Goal: Find specific page/section: Find specific page/section

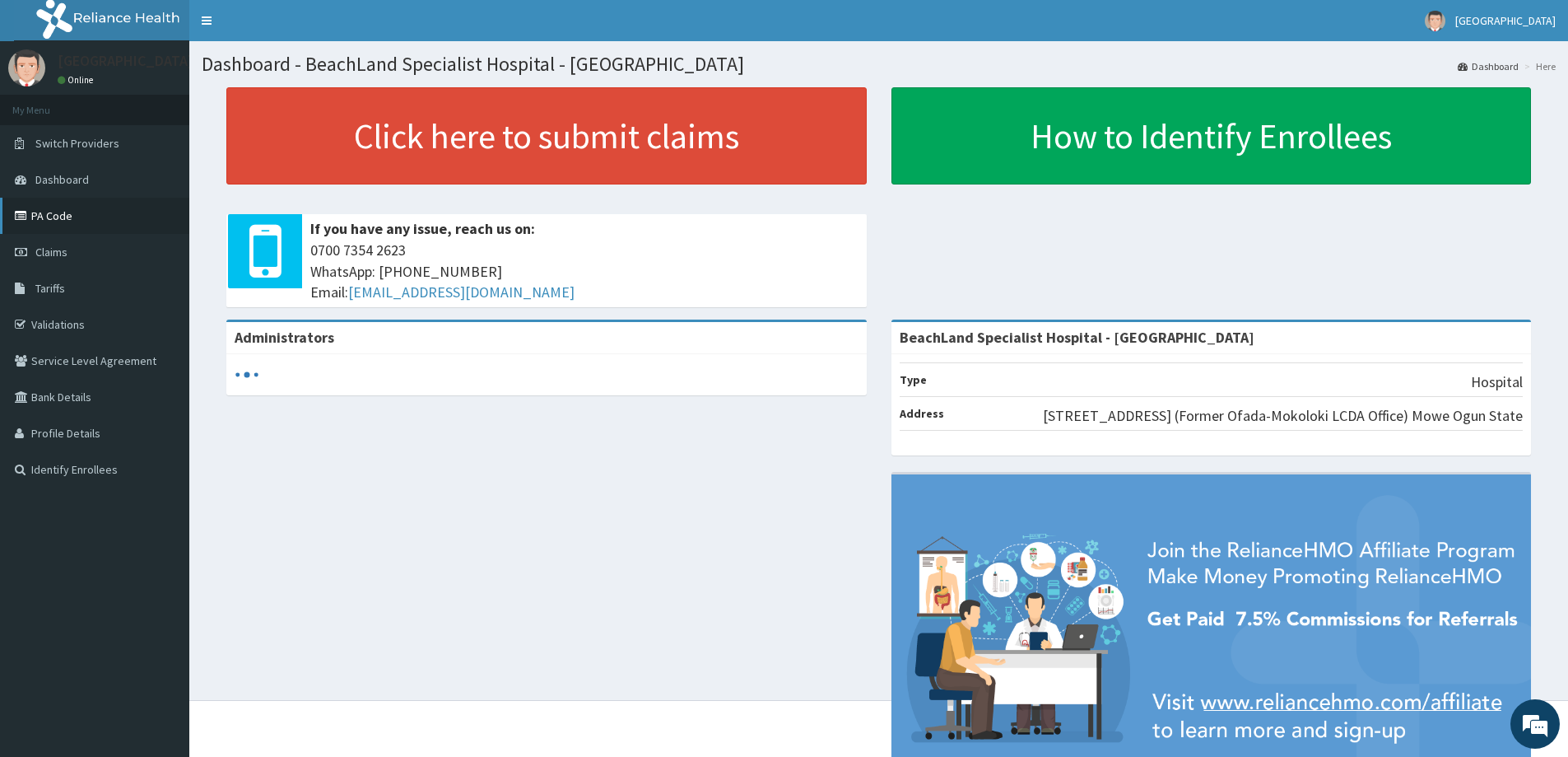
click at [58, 208] on link "PA Code" at bounding box center [95, 215] width 190 height 36
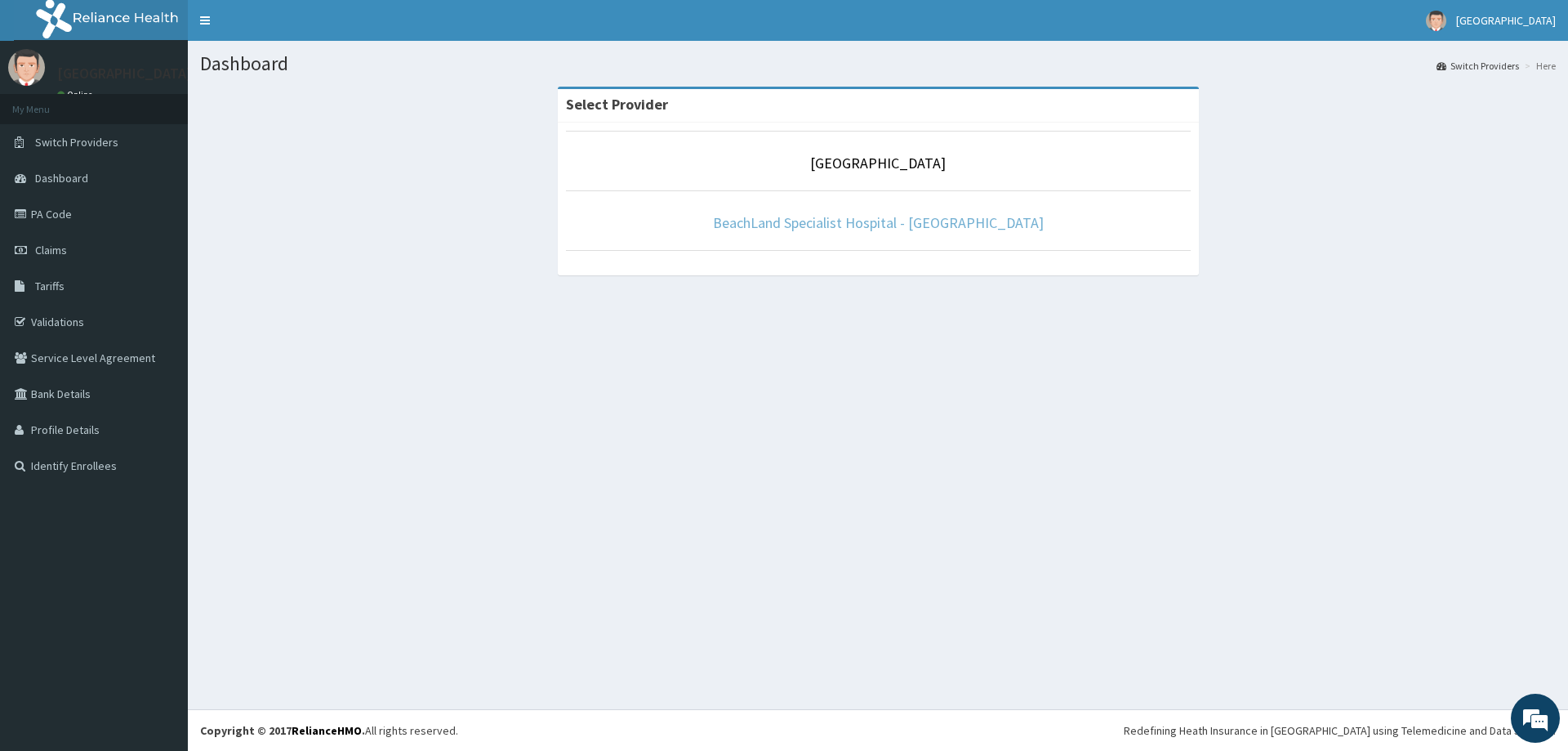
click at [832, 221] on link "BeachLand Specialist Hospital - [GEOGRAPHIC_DATA]" at bounding box center [879, 222] width 331 height 19
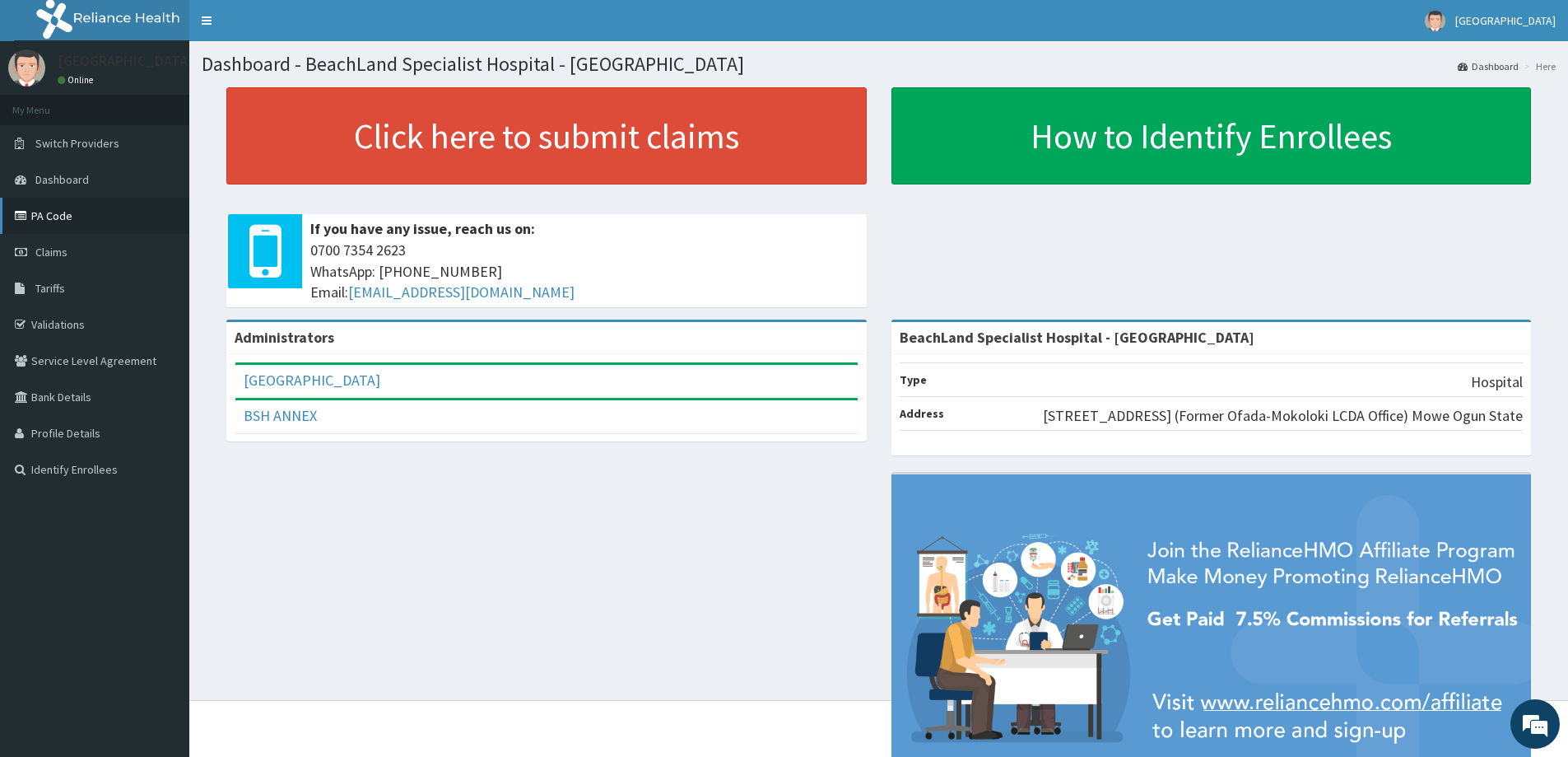
click at [64, 224] on link "PA Code" at bounding box center [95, 215] width 190 height 36
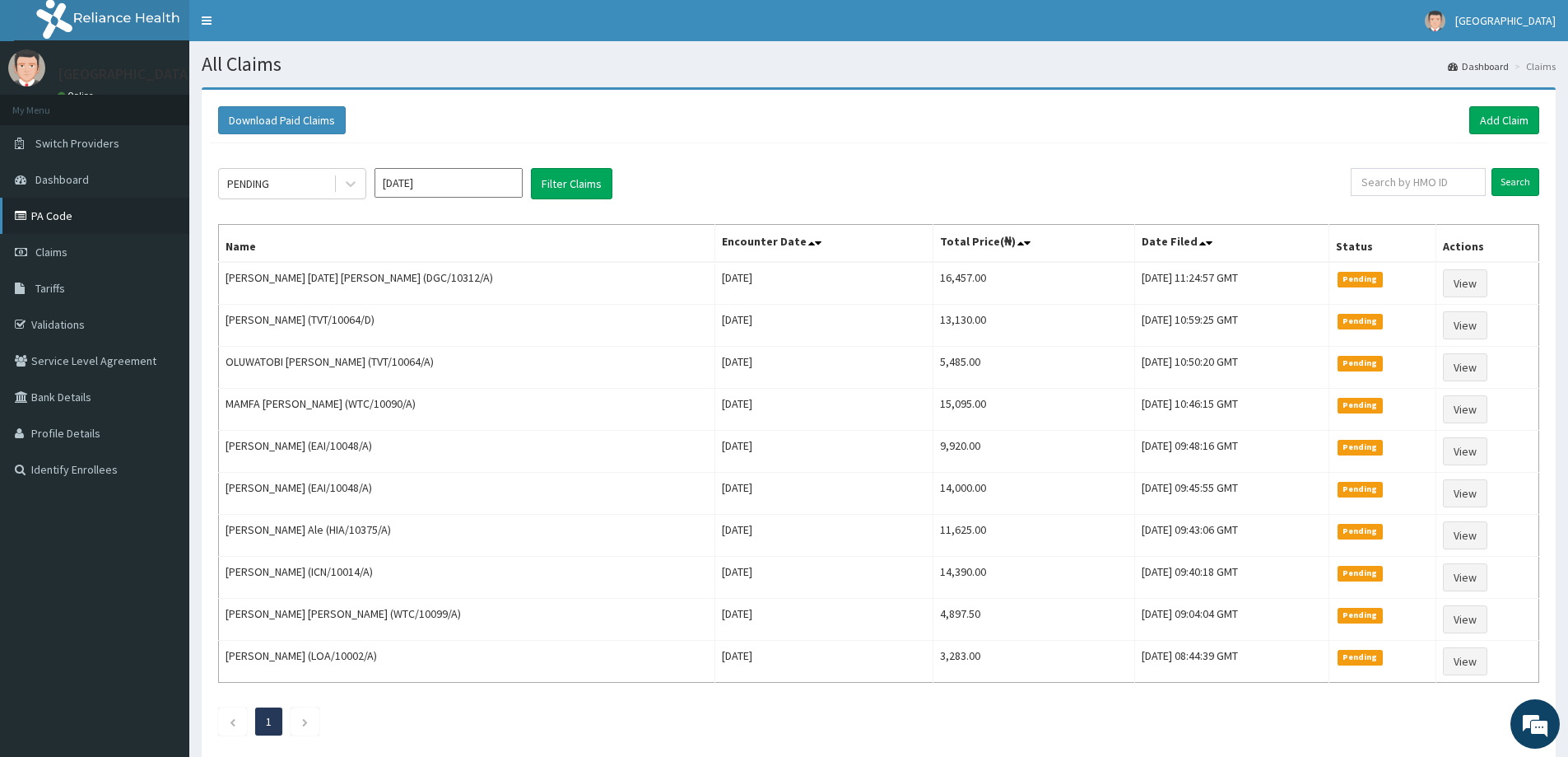
click at [97, 222] on link "PA Code" at bounding box center [95, 215] width 190 height 36
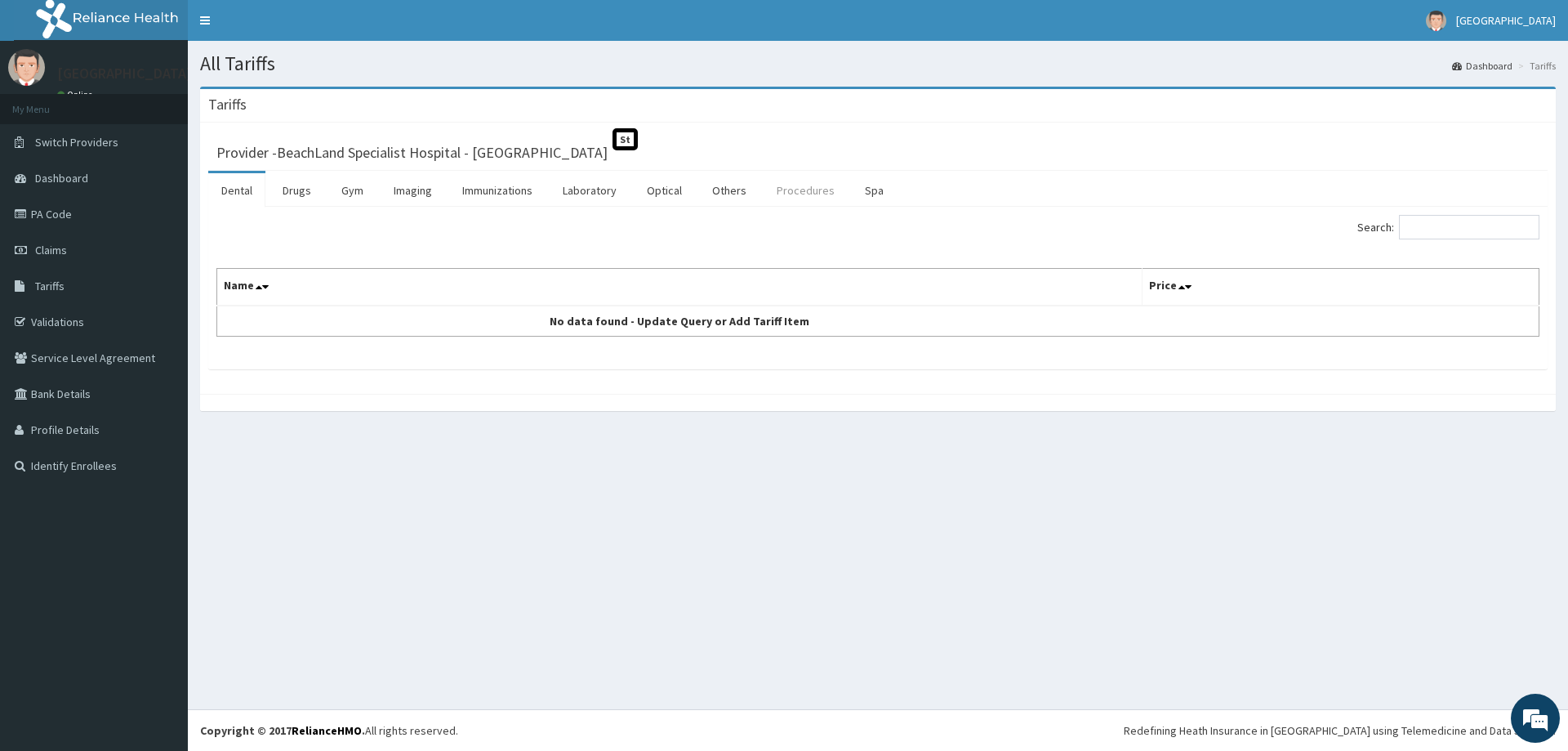
click at [785, 196] on link "Procedures" at bounding box center [805, 191] width 84 height 35
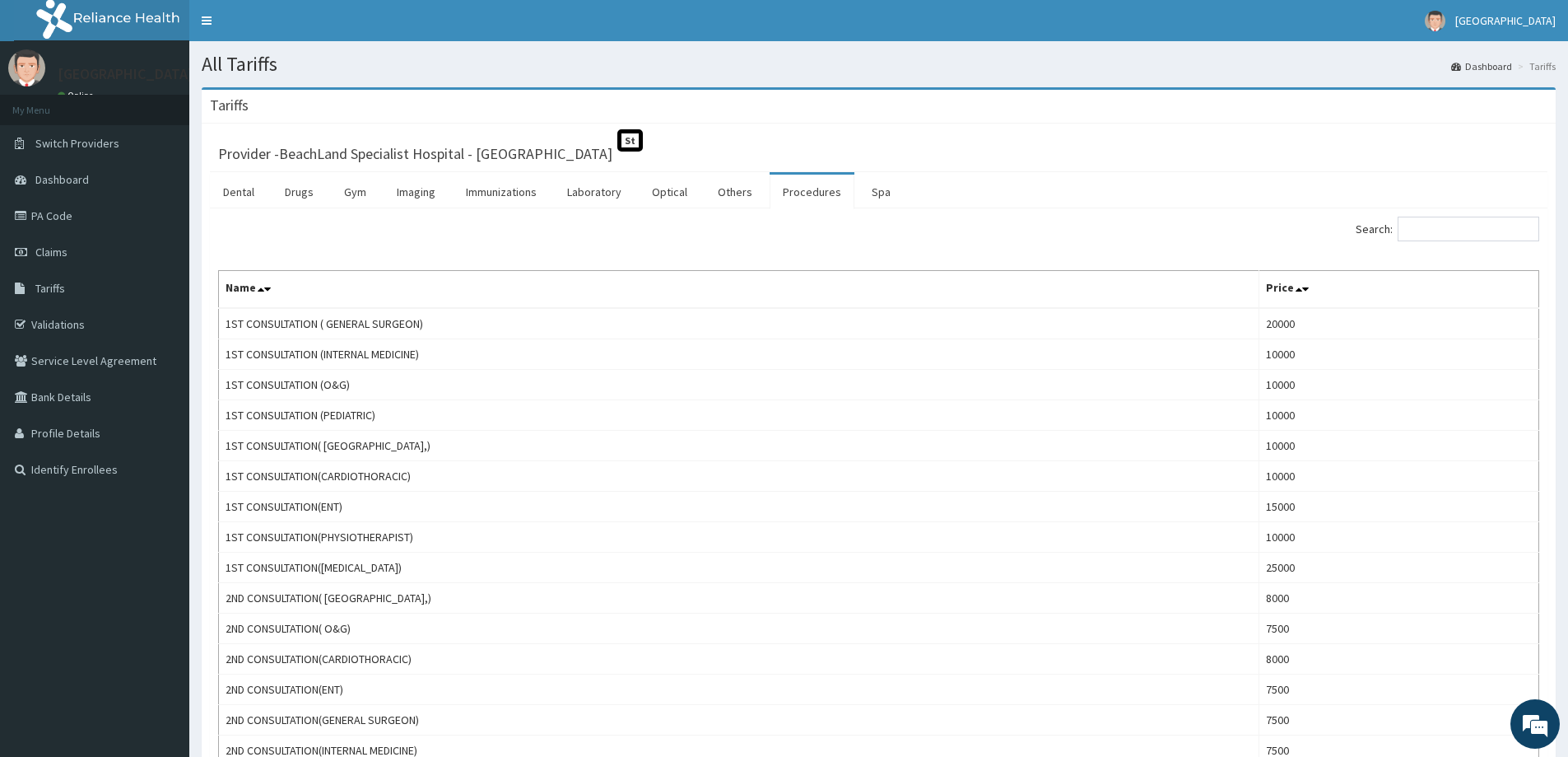
click at [1377, 244] on div "Search:" at bounding box center [1215, 230] width 649 height 29
click at [1388, 222] on label "Search:" at bounding box center [1447, 228] width 183 height 25
click at [1398, 222] on input "Search:" at bounding box center [1469, 228] width 142 height 25
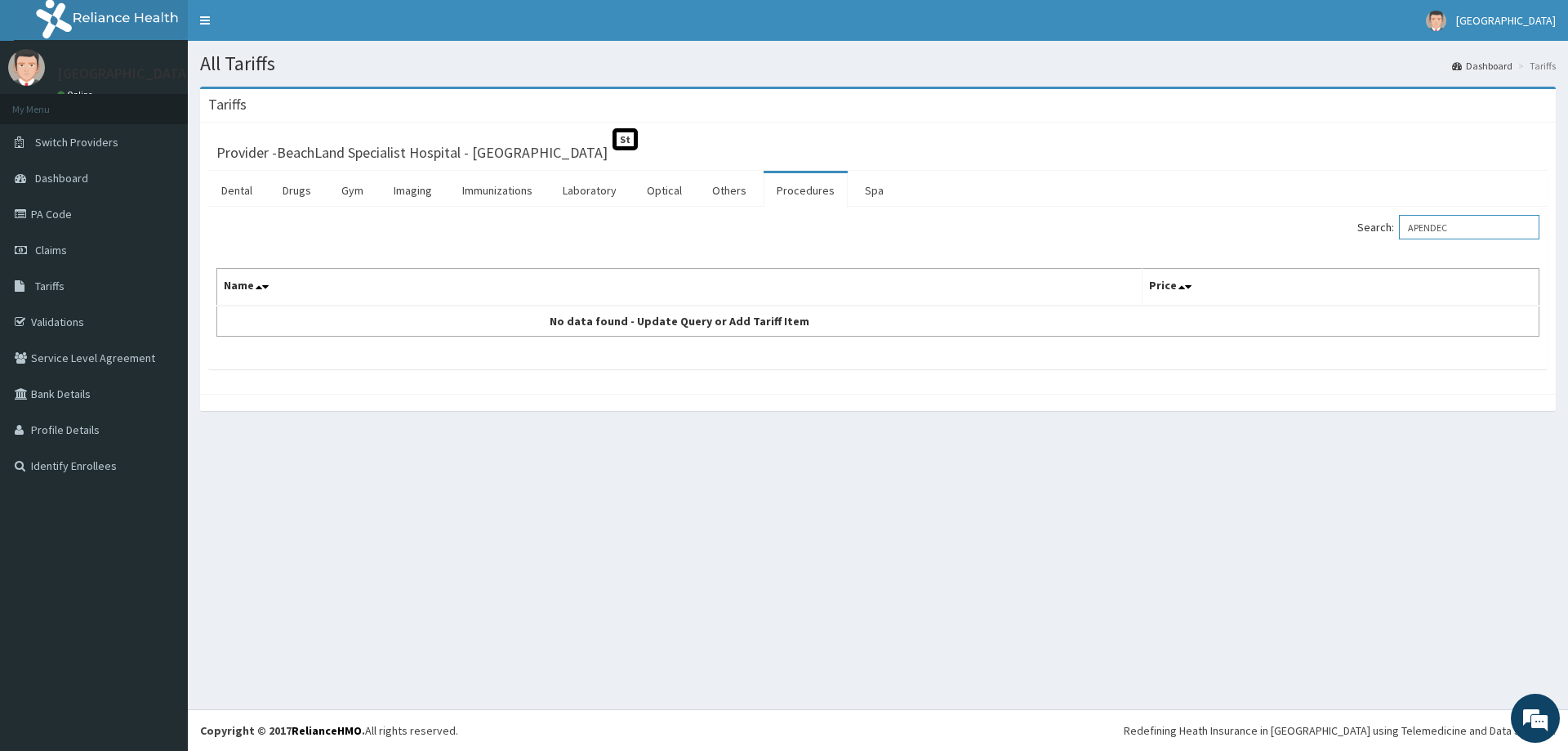
click at [1432, 230] on input "APENDEC" at bounding box center [1469, 227] width 141 height 25
click at [1420, 236] on input "APENDEC" at bounding box center [1469, 227] width 141 height 25
click at [1468, 228] on input "APENDEC" at bounding box center [1469, 227] width 141 height 25
type input "APENDECTOMY"
click at [588, 185] on link "Laboratory" at bounding box center [590, 191] width 80 height 35
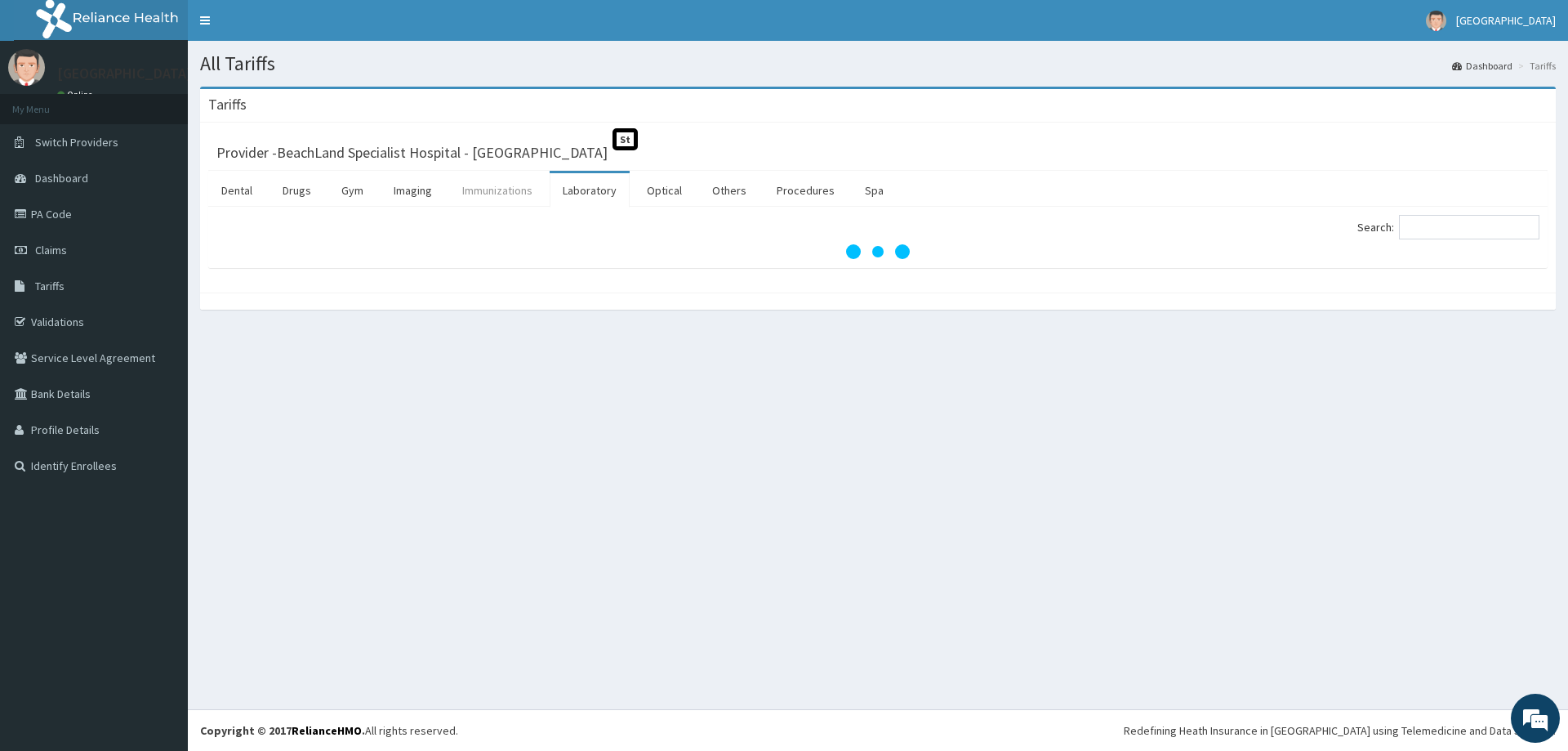
click at [493, 198] on link "Immunizations" at bounding box center [498, 191] width 97 height 35
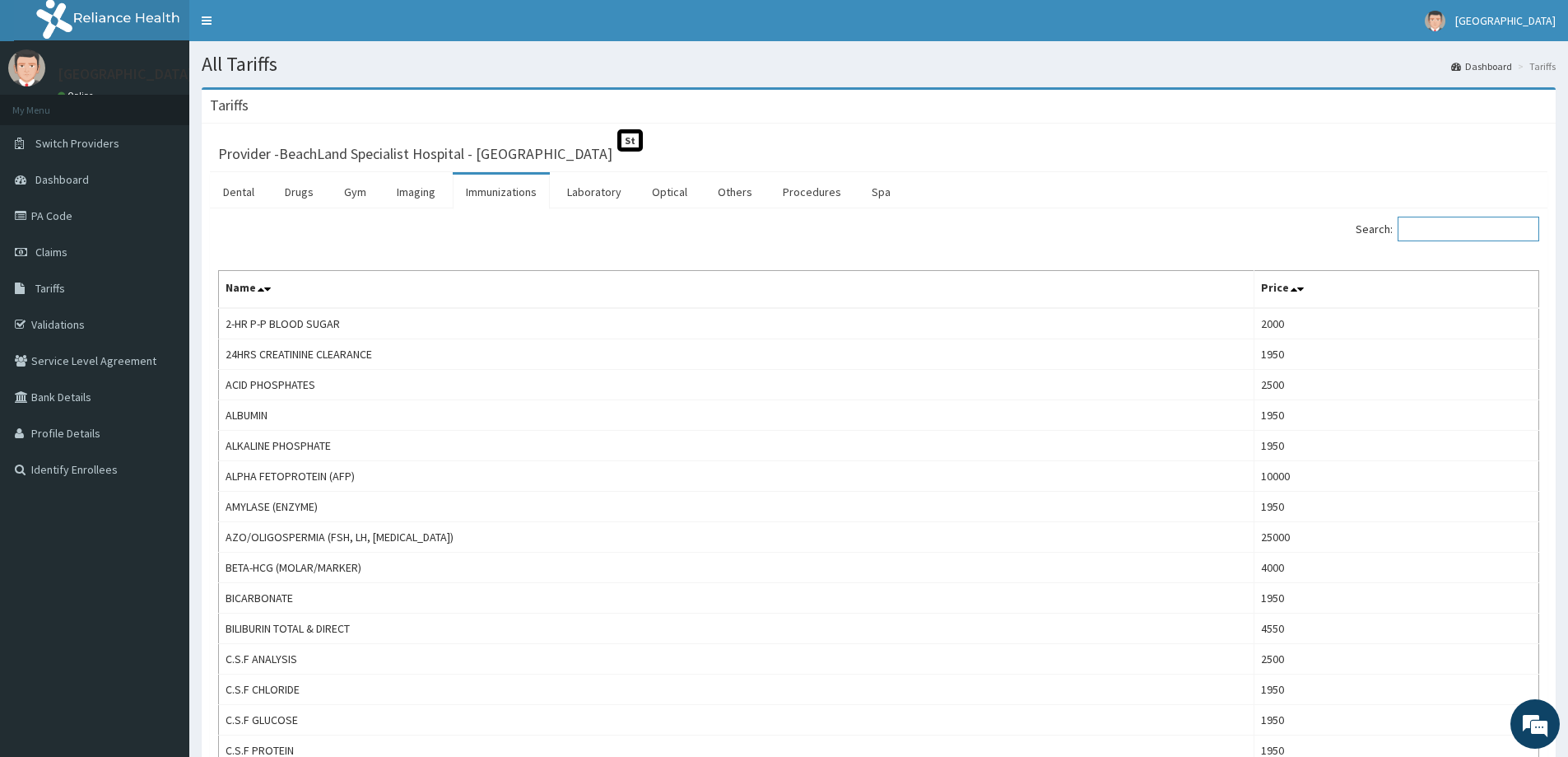
click at [1428, 230] on input "Search:" at bounding box center [1469, 228] width 142 height 25
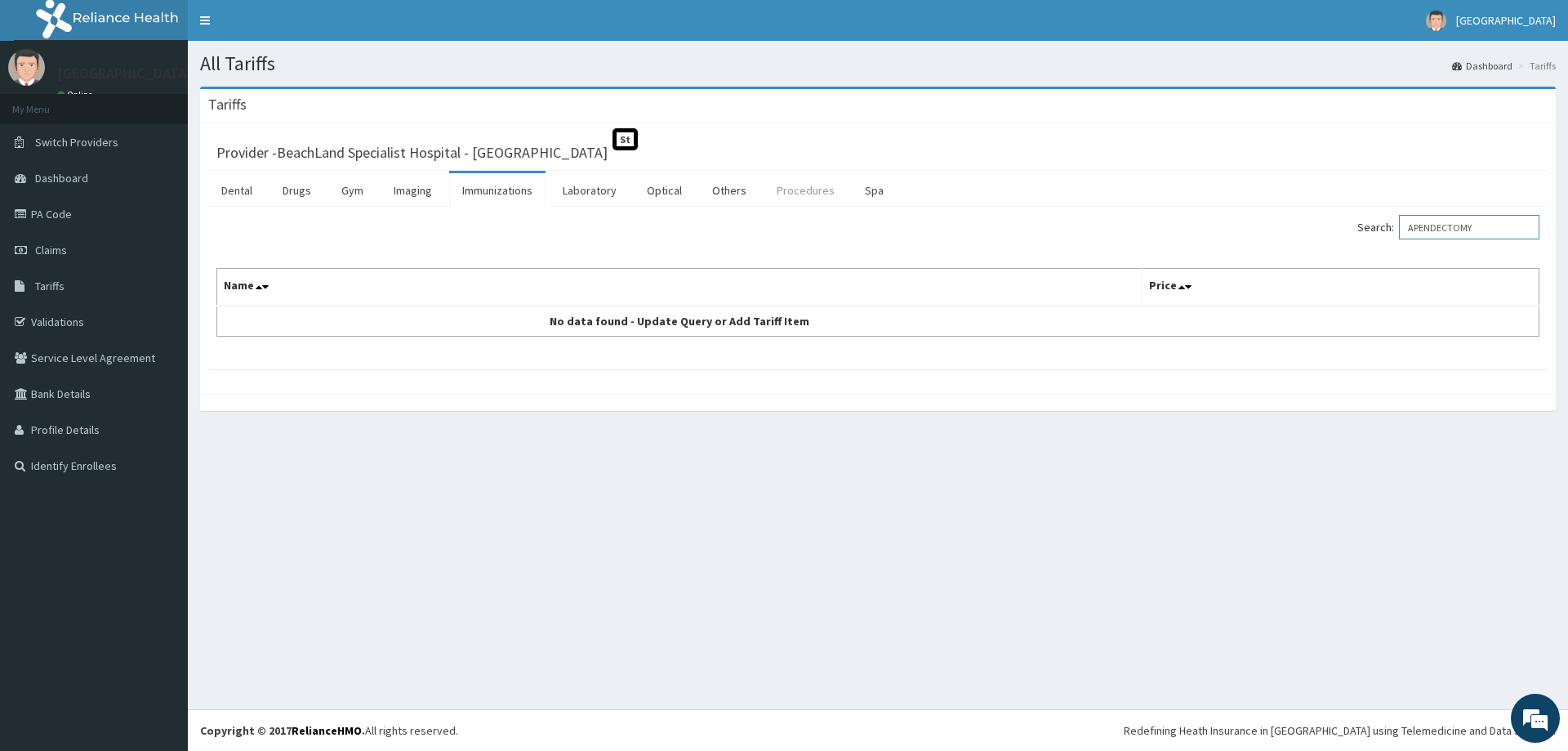
type input "APENDECTOMY"
click at [783, 193] on link "Procedures" at bounding box center [805, 191] width 84 height 35
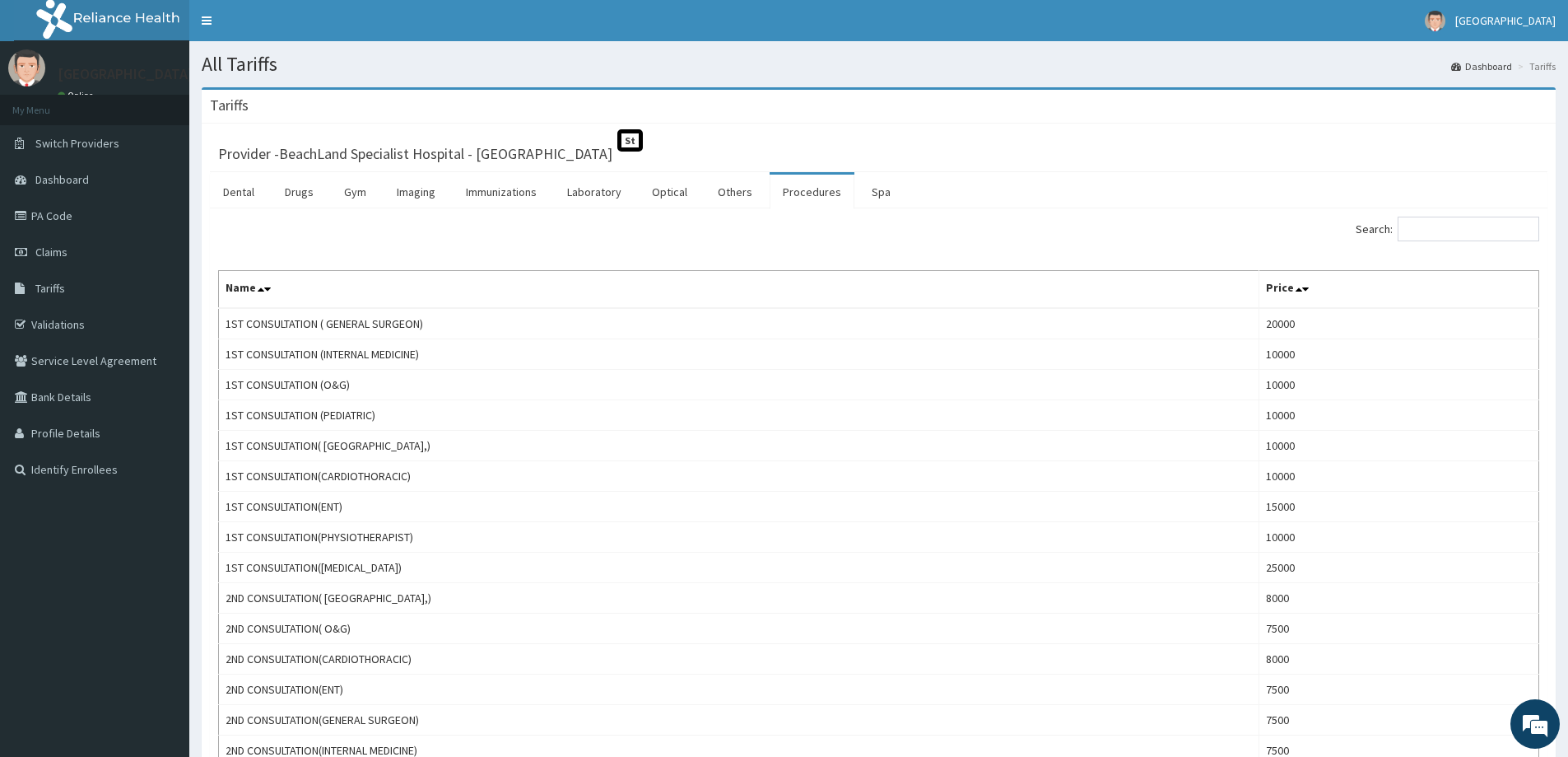
click at [1412, 245] on div "Search:" at bounding box center [1215, 230] width 649 height 29
drag, startPoint x: 1383, startPoint y: 257, endPoint x: 1391, endPoint y: 254, distance: 8.5
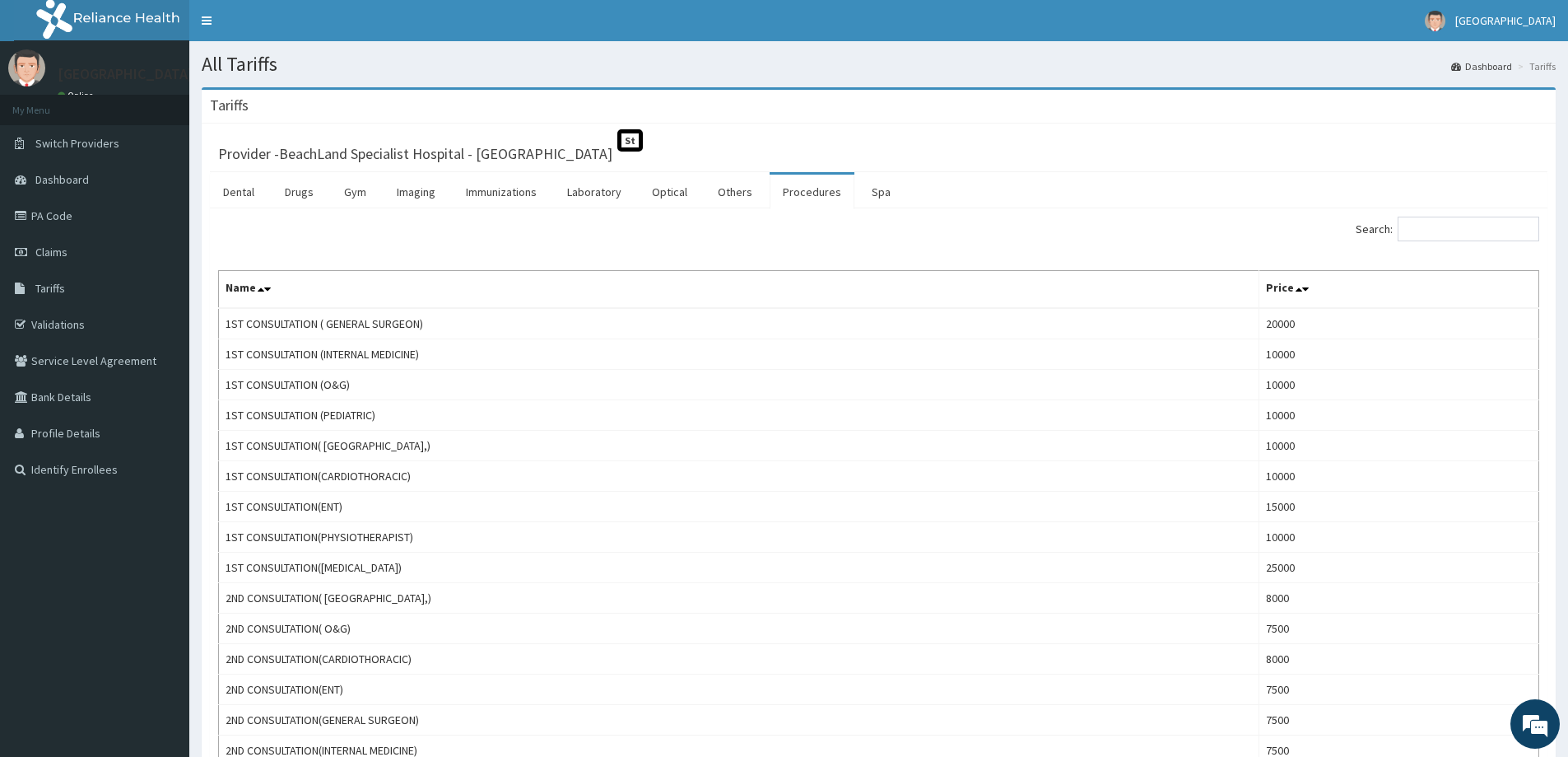
click at [1418, 239] on input "Search:" at bounding box center [1469, 228] width 142 height 25
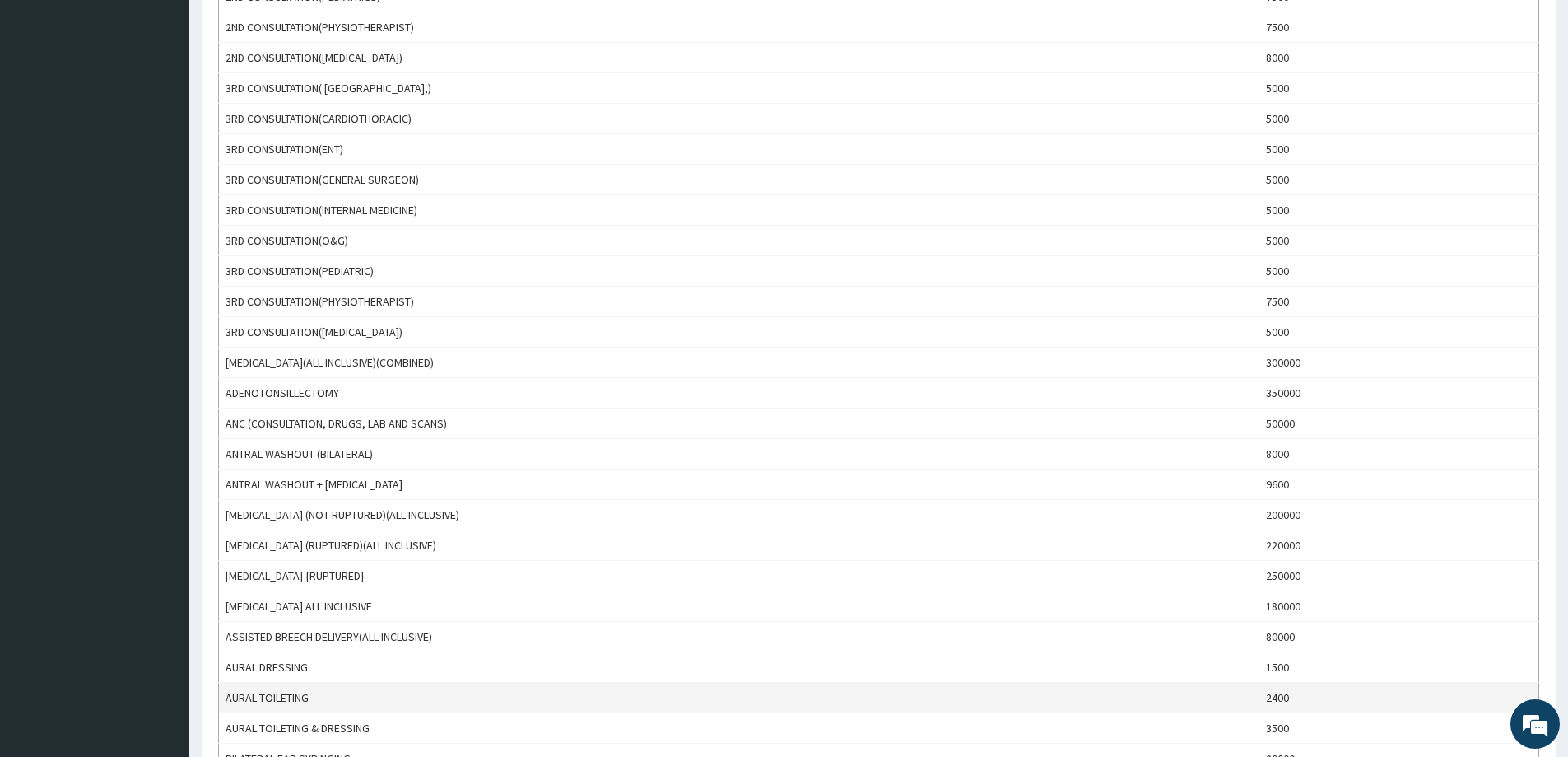
scroll to position [823, 0]
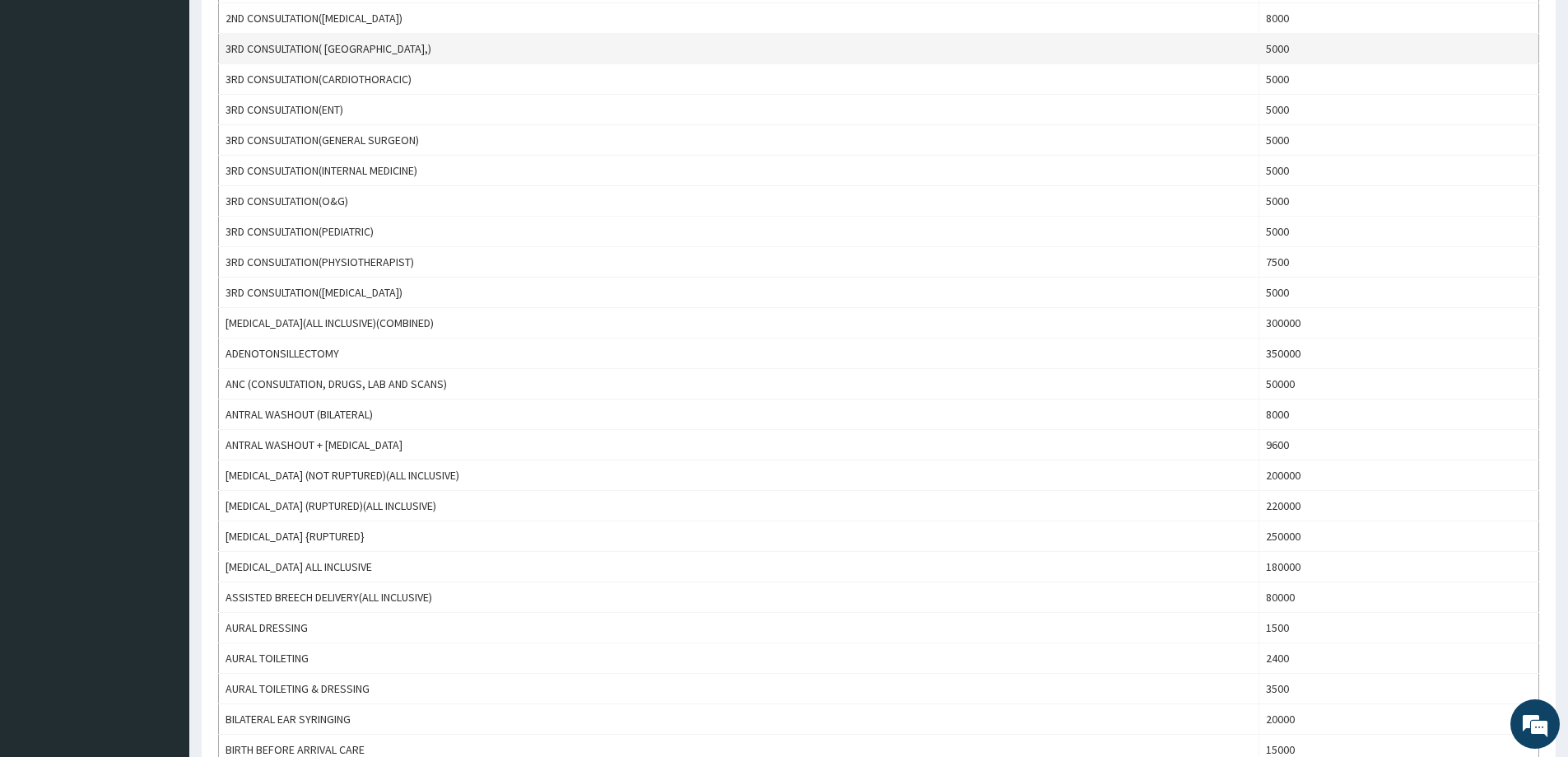
type input "A"
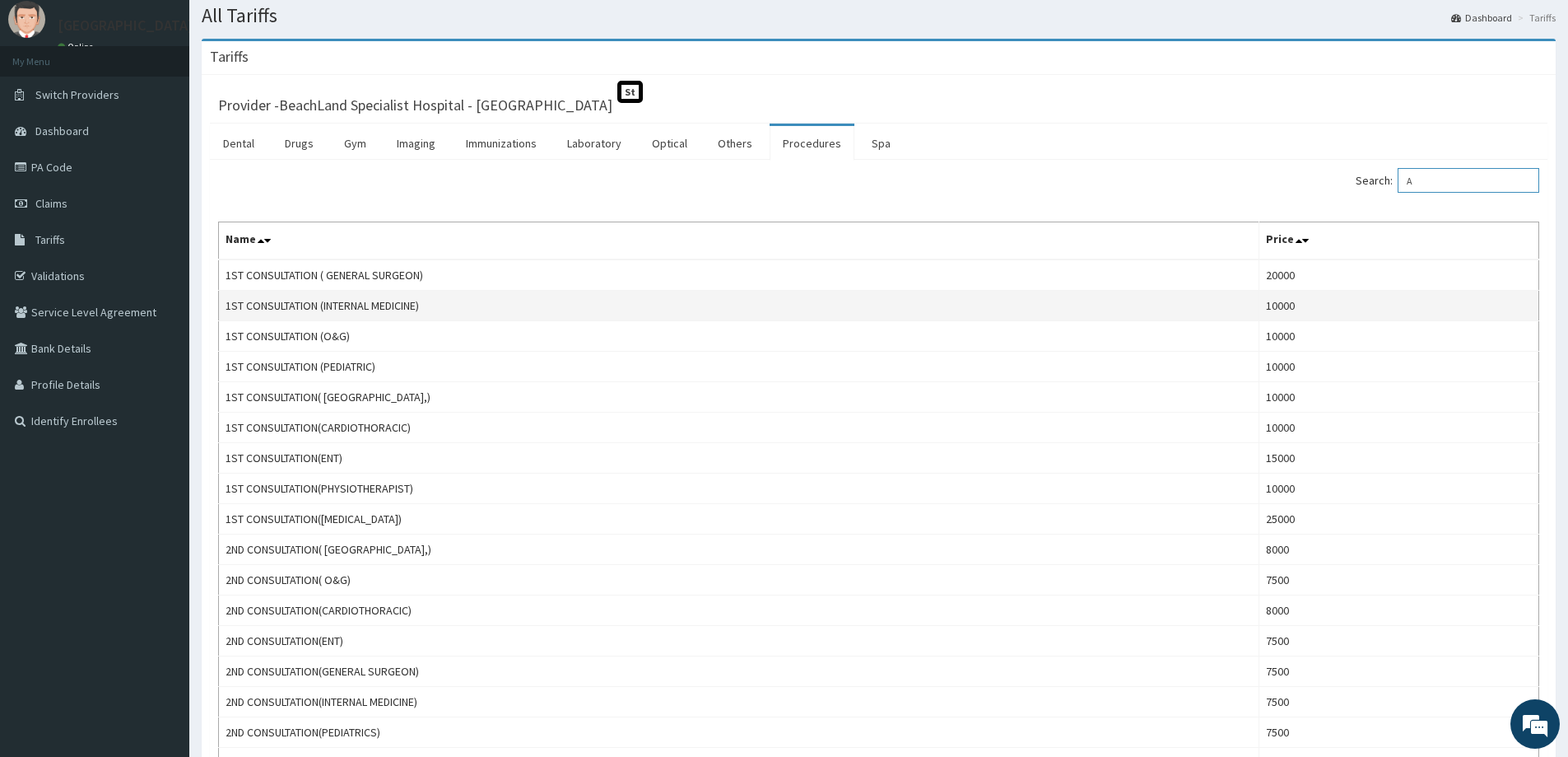
scroll to position [0, 0]
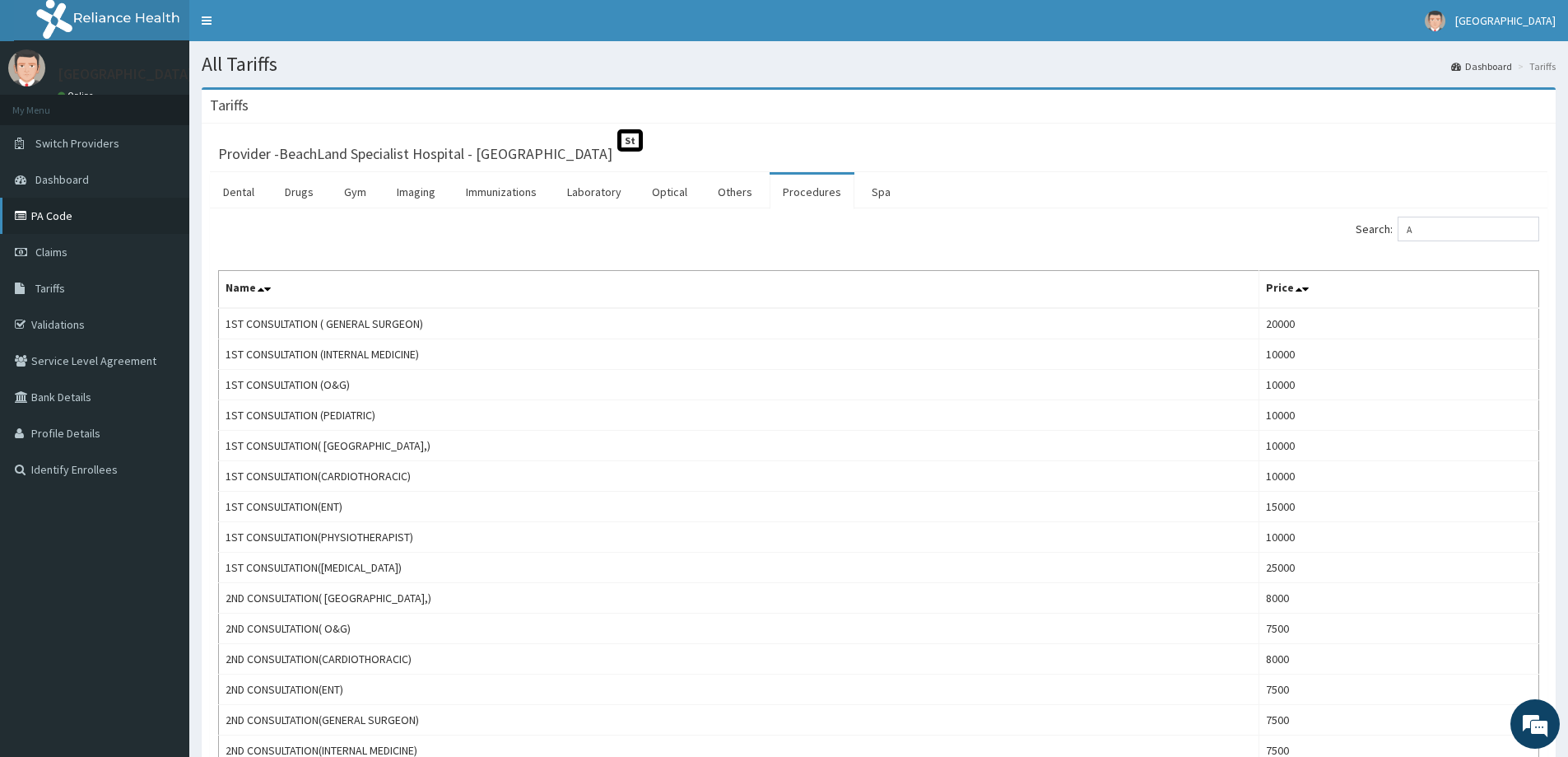
click at [54, 215] on link "PA Code" at bounding box center [95, 215] width 190 height 36
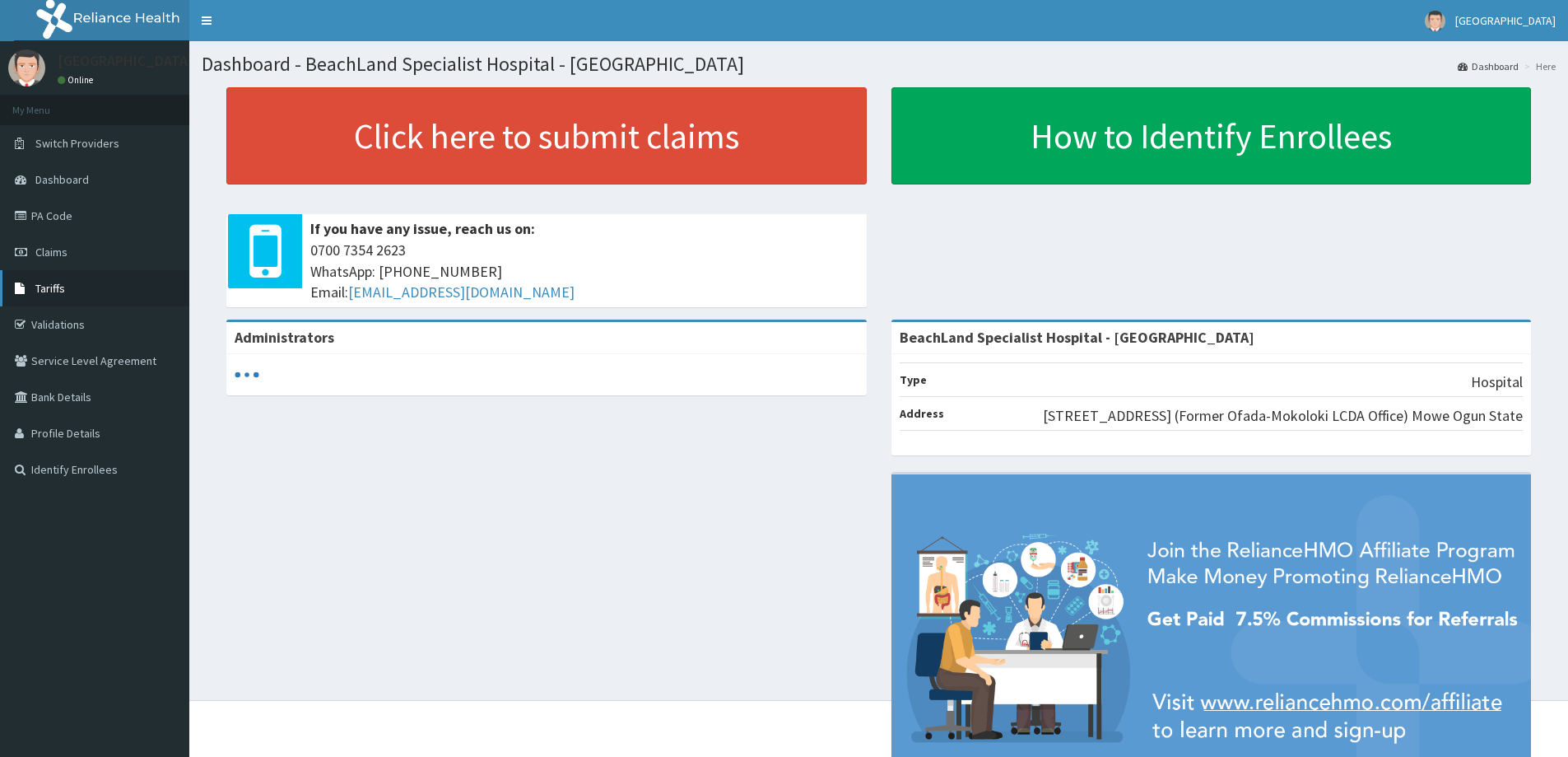
click at [54, 296] on link "Tariffs" at bounding box center [95, 287] width 190 height 36
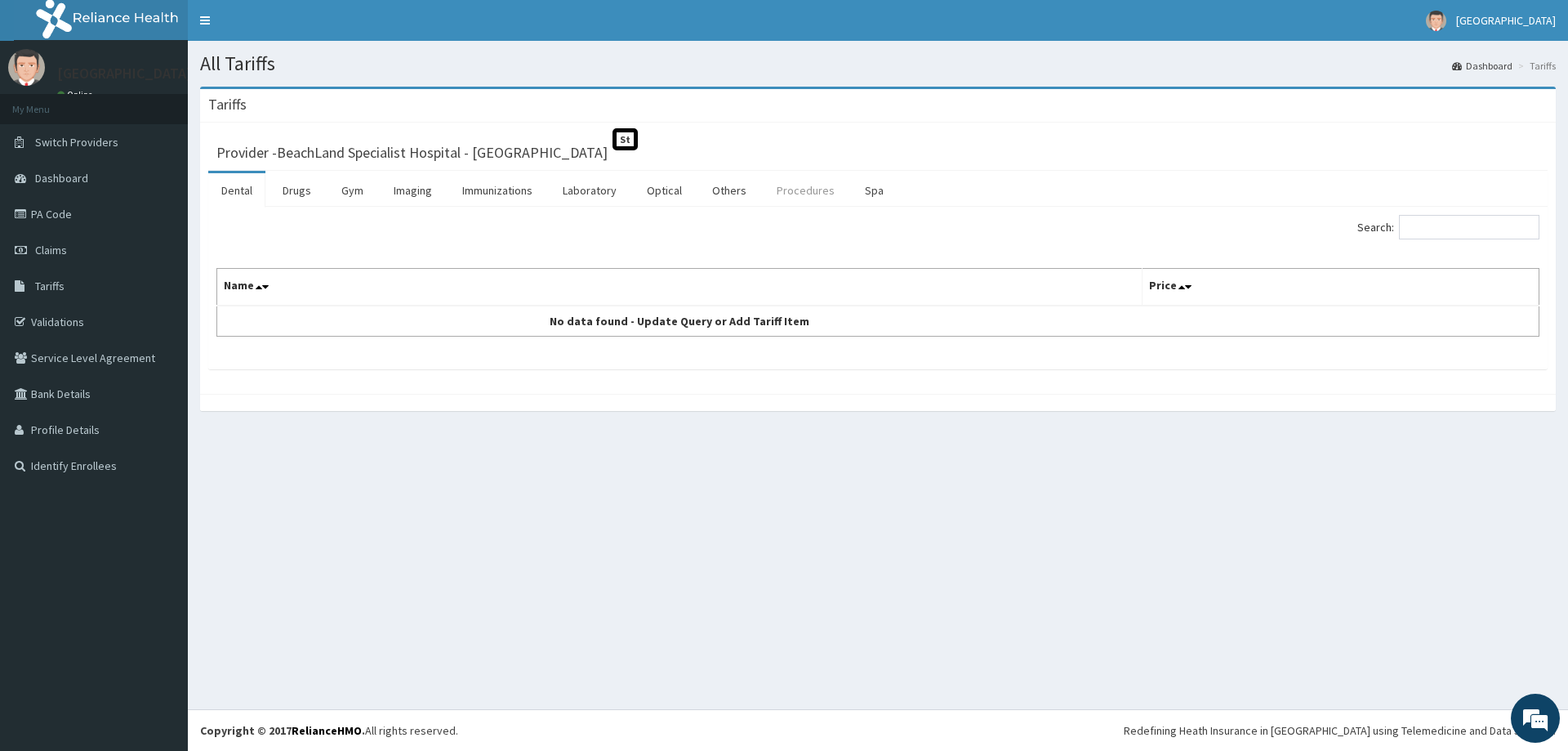
click at [789, 195] on link "Procedures" at bounding box center [805, 191] width 84 height 35
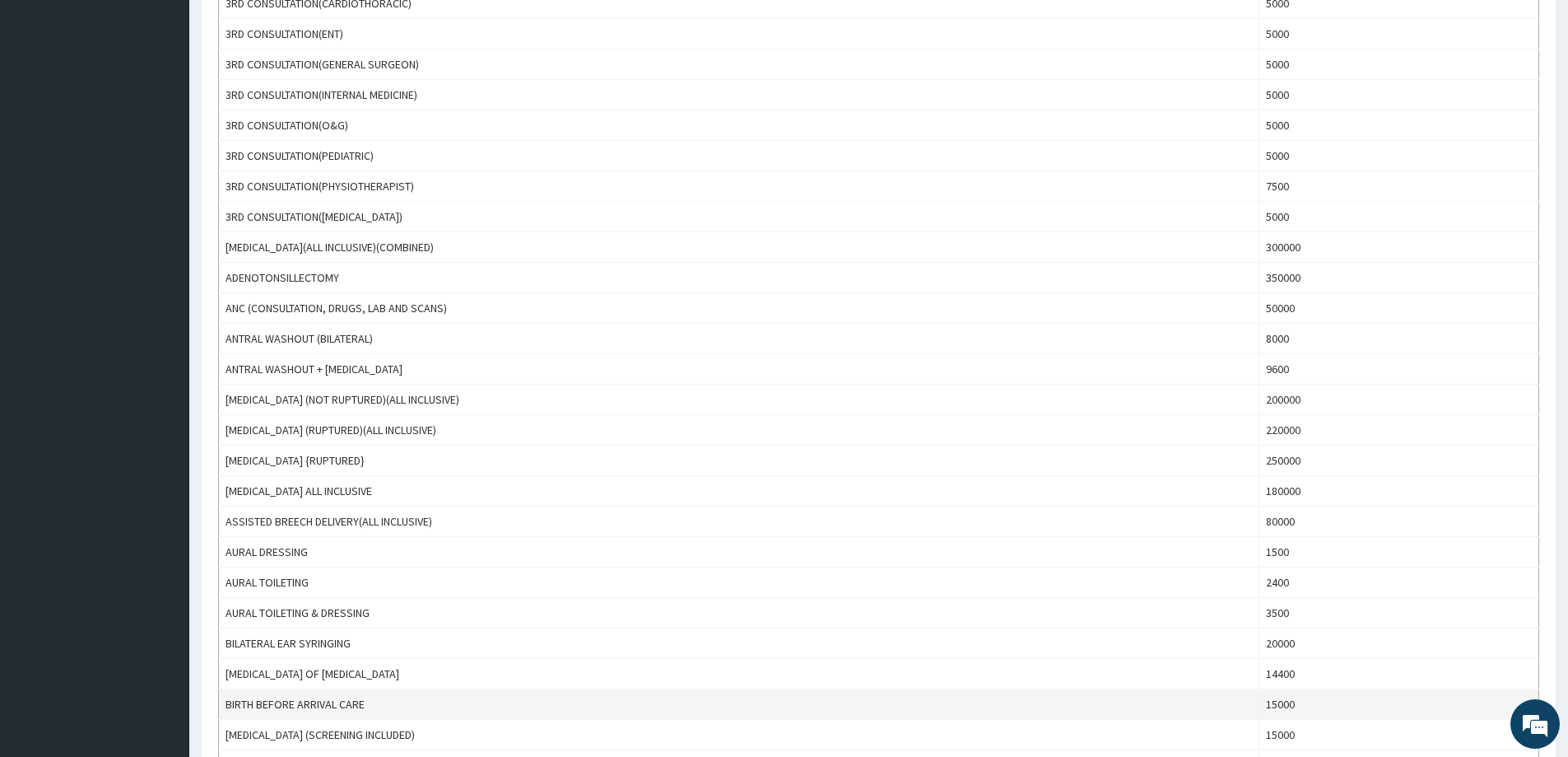
scroll to position [906, 0]
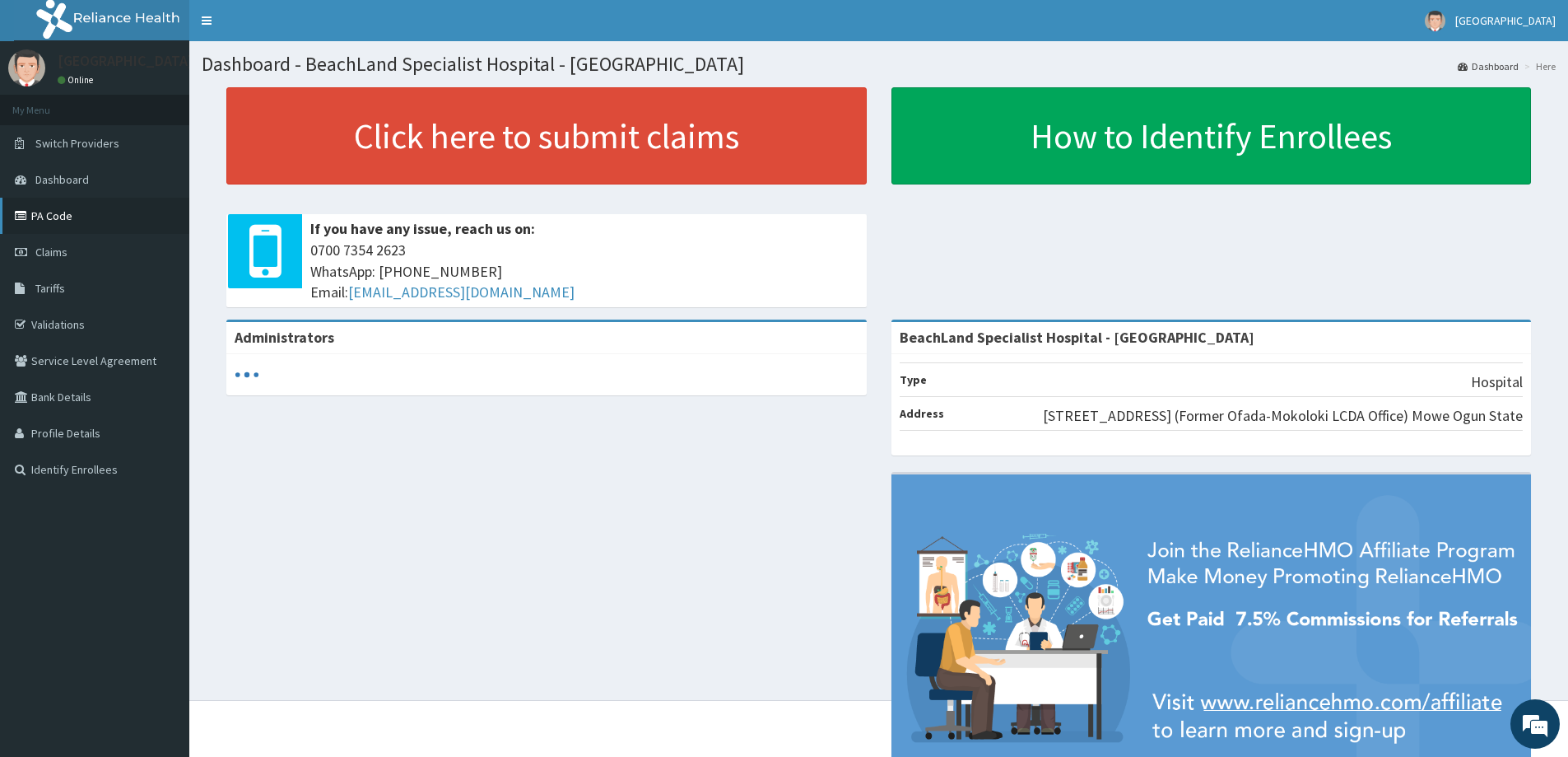
click at [73, 210] on link "PA Code" at bounding box center [95, 215] width 190 height 36
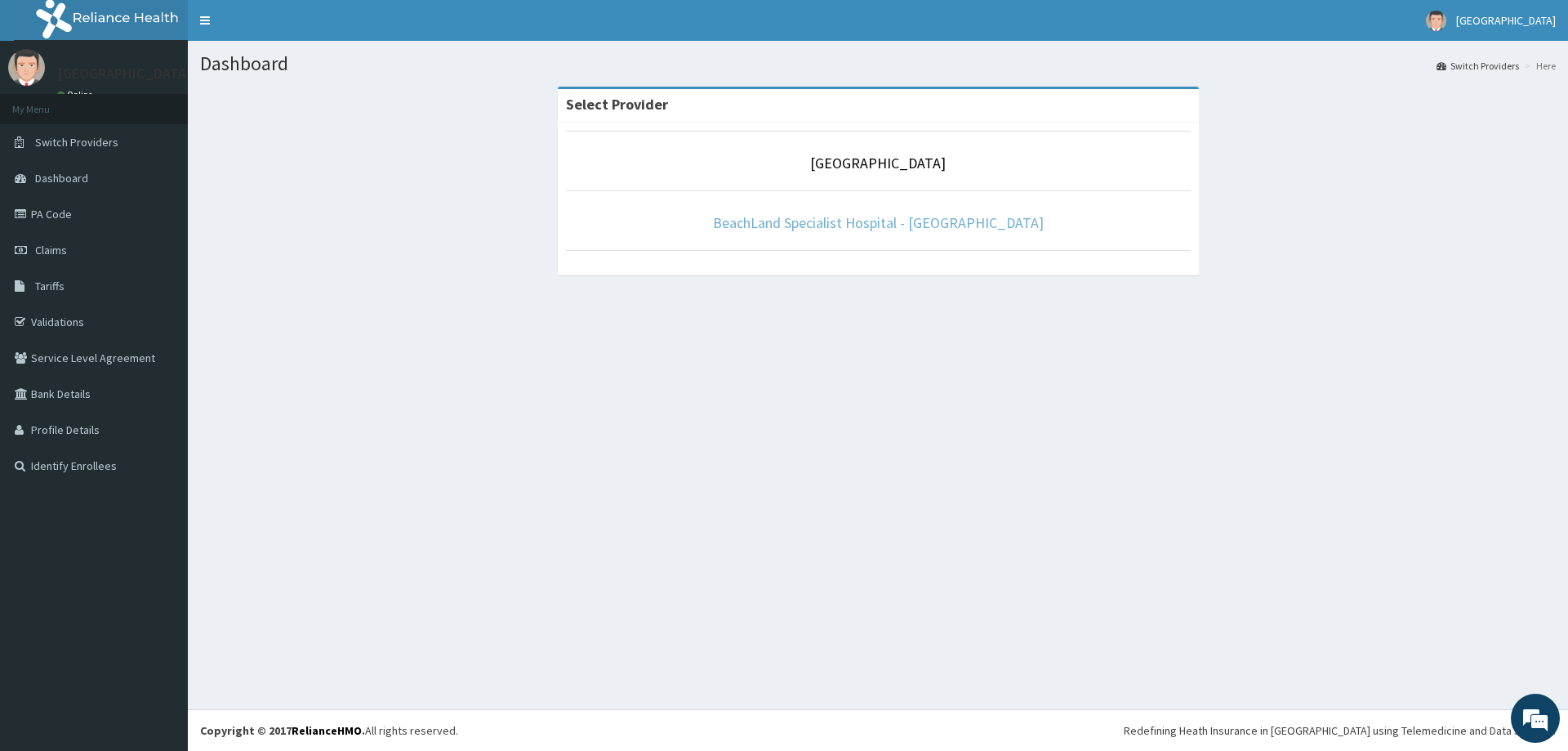
click at [849, 221] on link "BeachLand Specialist Hospital - [GEOGRAPHIC_DATA]" at bounding box center [879, 222] width 331 height 19
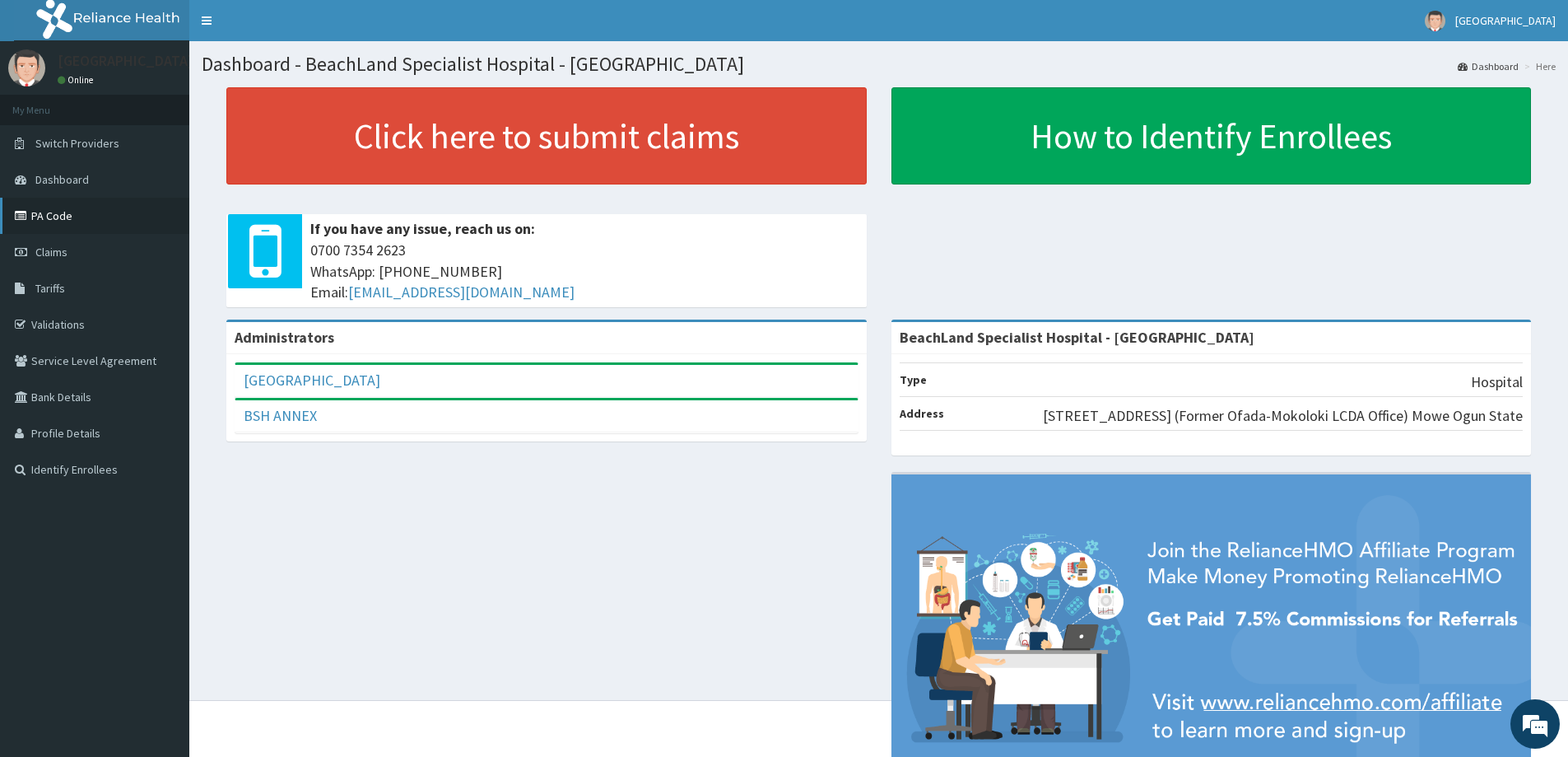
click at [75, 217] on link "PA Code" at bounding box center [95, 215] width 190 height 36
